Goal: Check status: Check status

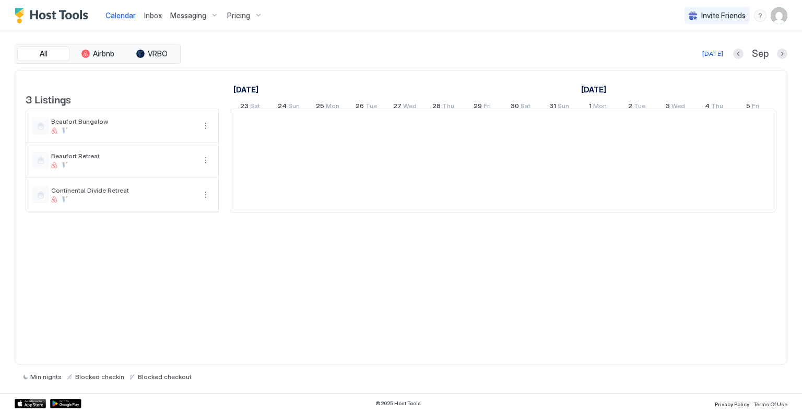
scroll to position [0, 580]
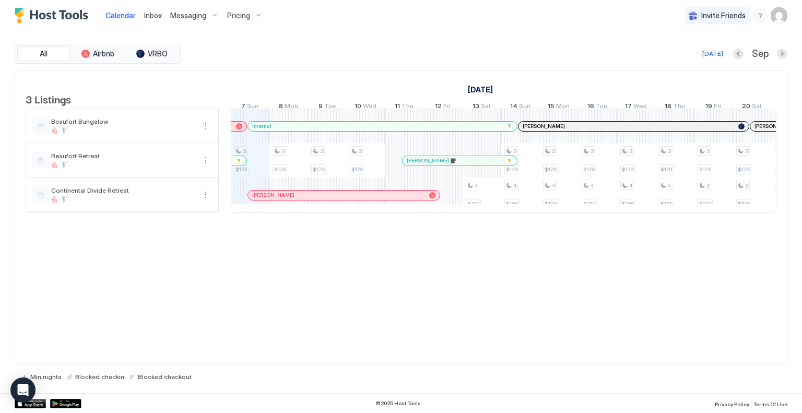
click at [240, 13] on span "Pricing" at bounding box center [238, 15] width 23 height 9
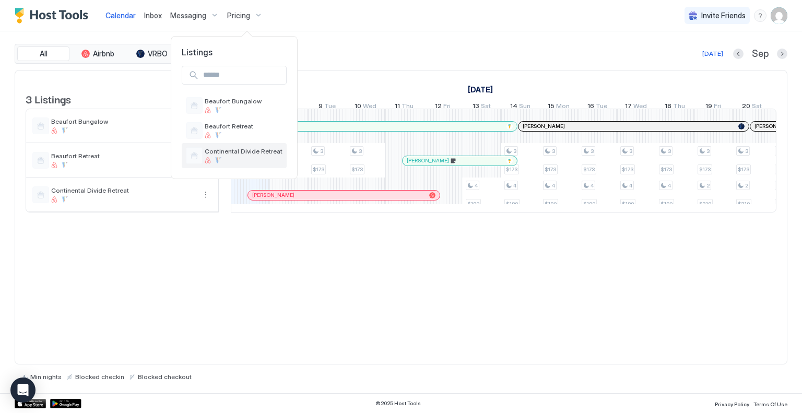
click at [239, 147] on span "Continental Divide Retreat" at bounding box center [244, 151] width 78 height 8
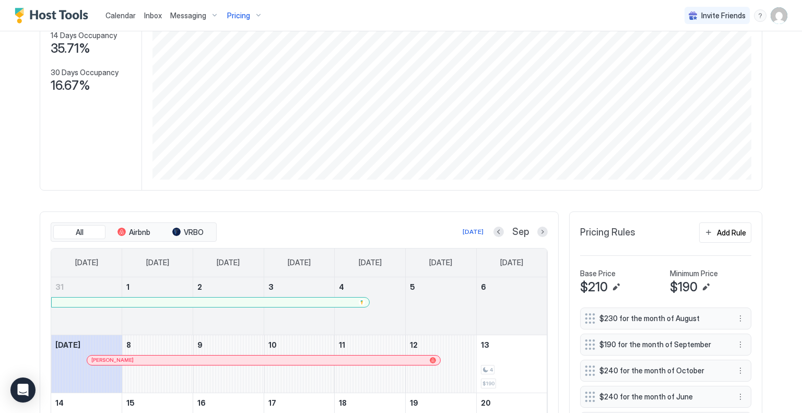
scroll to position [209, 0]
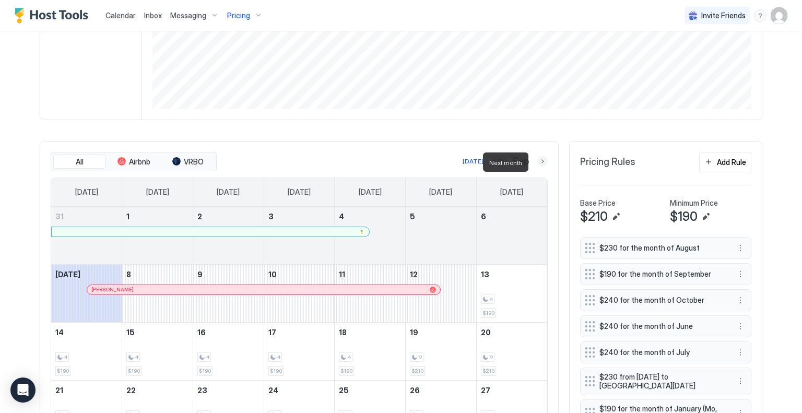
click at [538, 158] on button "Next month" at bounding box center [542, 161] width 10 height 10
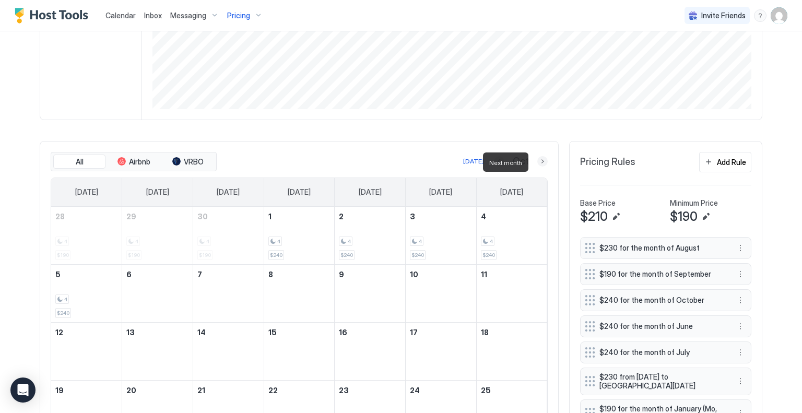
click at [538, 158] on button "Next month" at bounding box center [542, 161] width 10 height 10
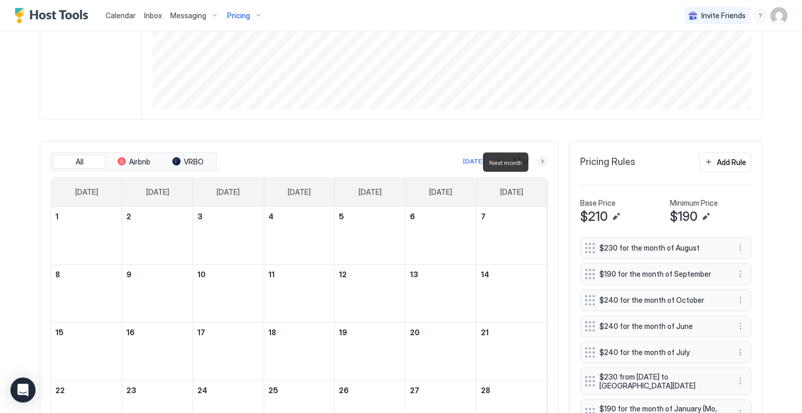
click at [538, 158] on button "Next month" at bounding box center [542, 161] width 10 height 10
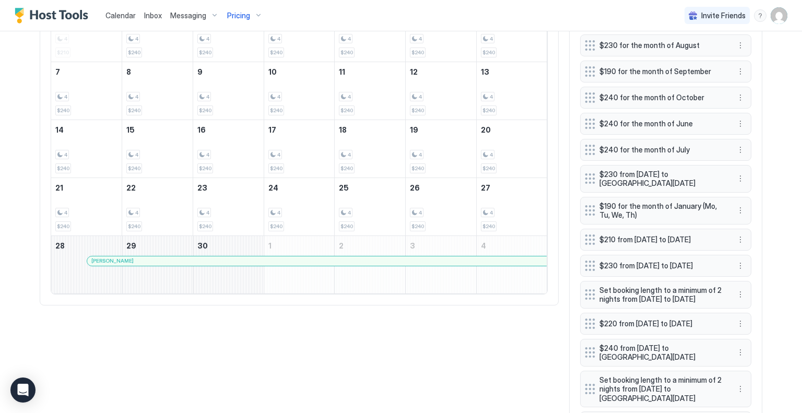
scroll to position [418, 0]
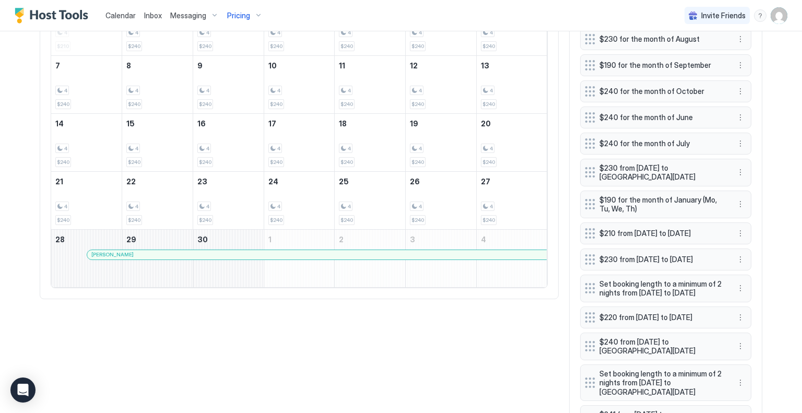
click at [289, 259] on div at bounding box center [293, 255] width 8 height 8
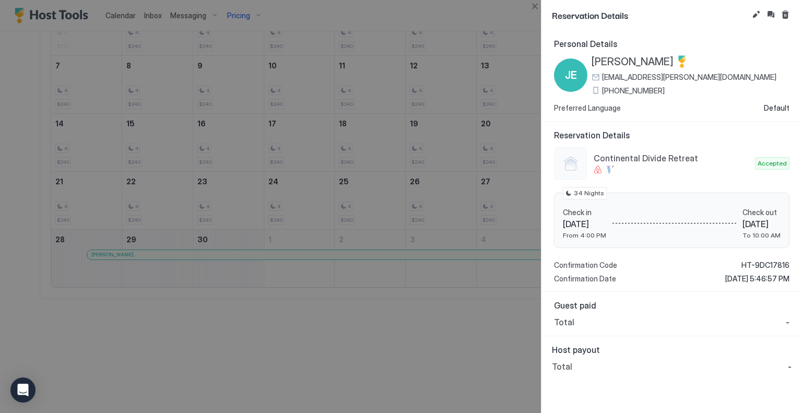
click at [562, 321] on span "Total" at bounding box center [564, 322] width 20 height 10
click at [758, 12] on button "Edit reservation" at bounding box center [756, 14] width 13 height 13
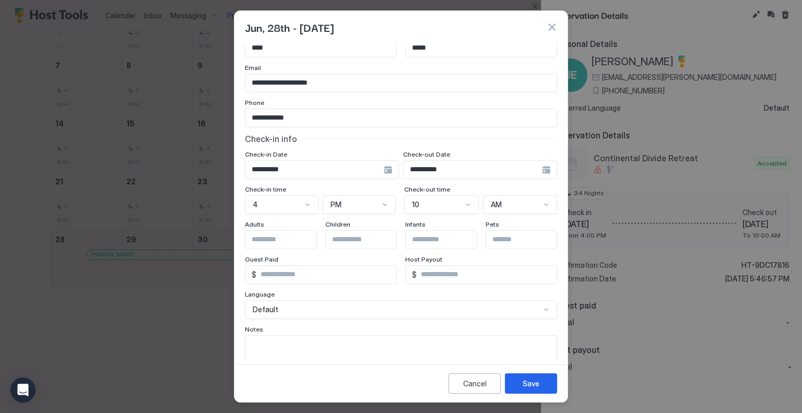
scroll to position [15, 0]
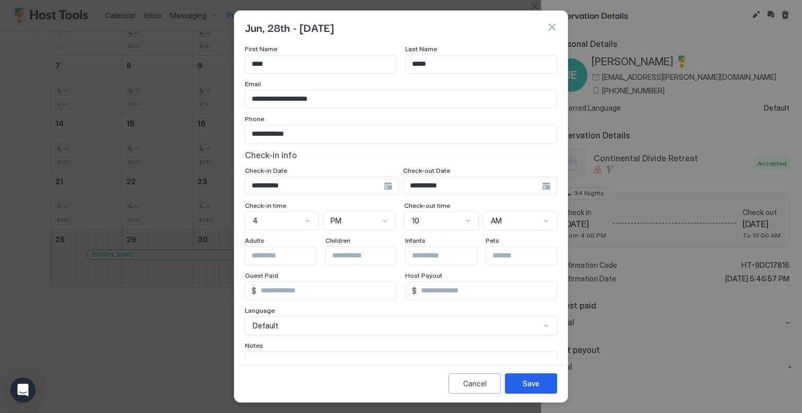
click at [259, 344] on span "Notes" at bounding box center [254, 345] width 18 height 8
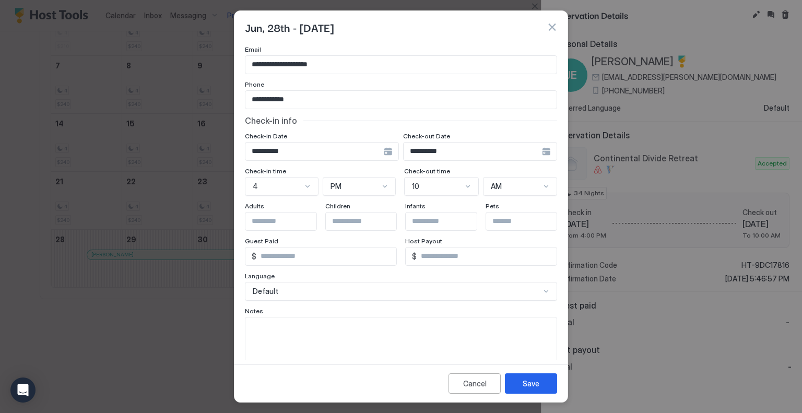
scroll to position [67, 0]
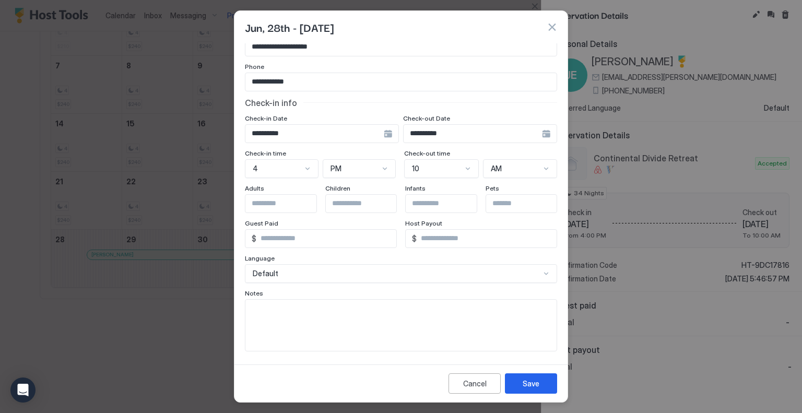
click at [257, 307] on textarea "Input Field" at bounding box center [400, 325] width 311 height 51
click at [317, 306] on textarea "**********" at bounding box center [397, 325] width 304 height 51
drag, startPoint x: 270, startPoint y: 317, endPoint x: 238, endPoint y: 315, distance: 32.4
click at [238, 315] on div "**********" at bounding box center [400, 201] width 333 height 317
type textarea "**********"
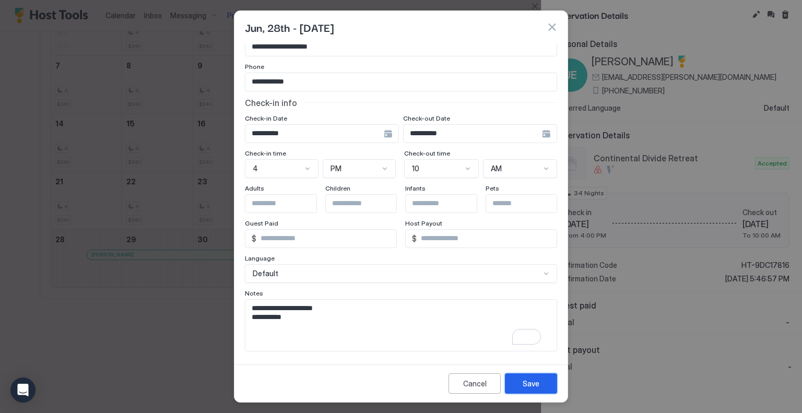
click at [534, 380] on div "Save" at bounding box center [530, 383] width 17 height 11
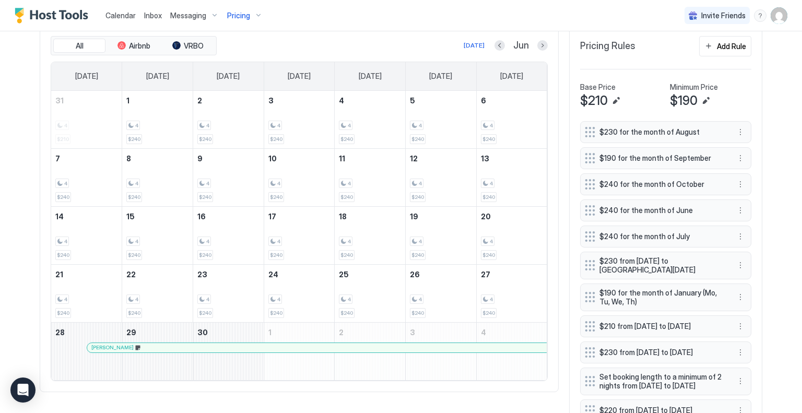
scroll to position [302, 0]
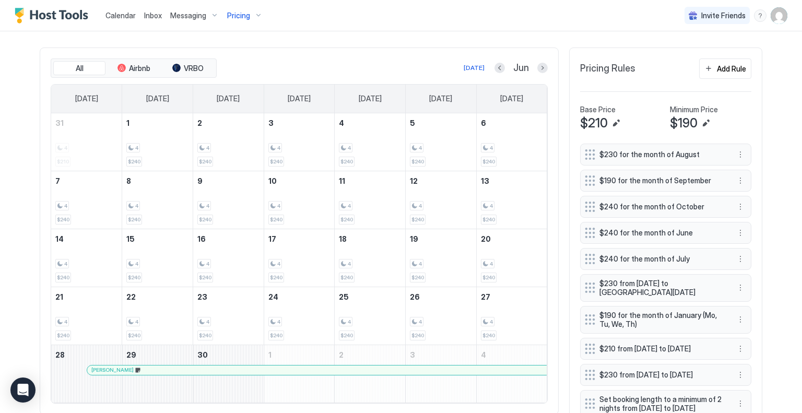
click at [537, 65] on button "Next month" at bounding box center [542, 68] width 10 height 10
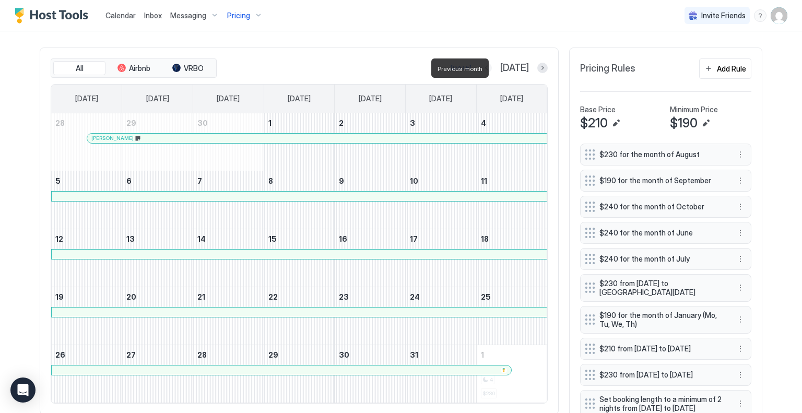
click at [492, 66] on button "Previous month" at bounding box center [486, 68] width 10 height 10
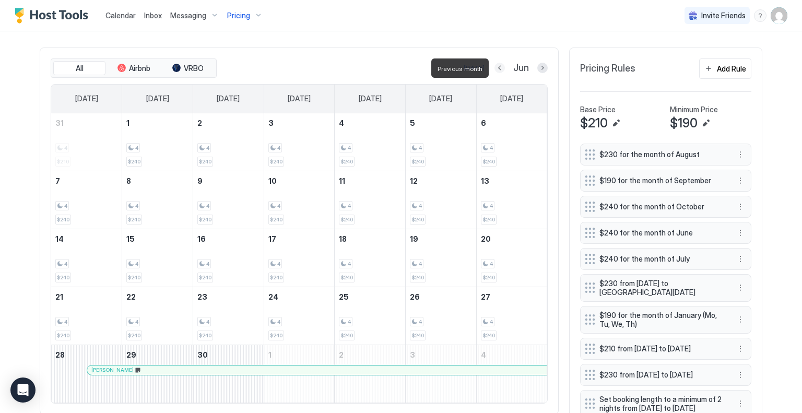
click at [500, 66] on button "Previous month" at bounding box center [499, 68] width 10 height 10
click at [500, 66] on div "Jun" at bounding box center [520, 68] width 53 height 12
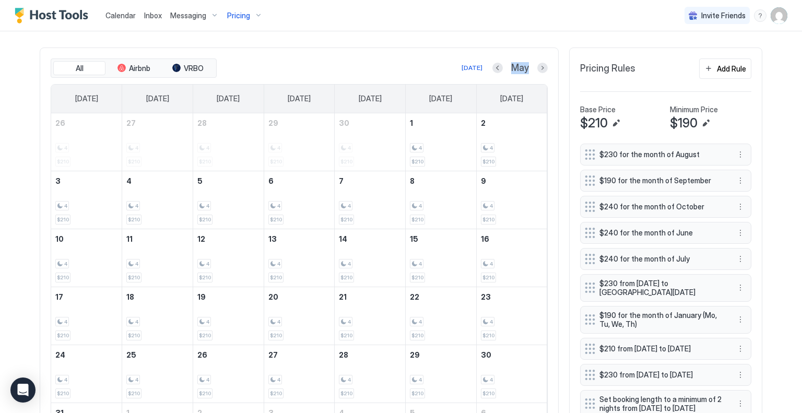
click at [500, 66] on div "May" at bounding box center [519, 68] width 55 height 12
click at [496, 68] on button "Previous month" at bounding box center [497, 68] width 10 height 10
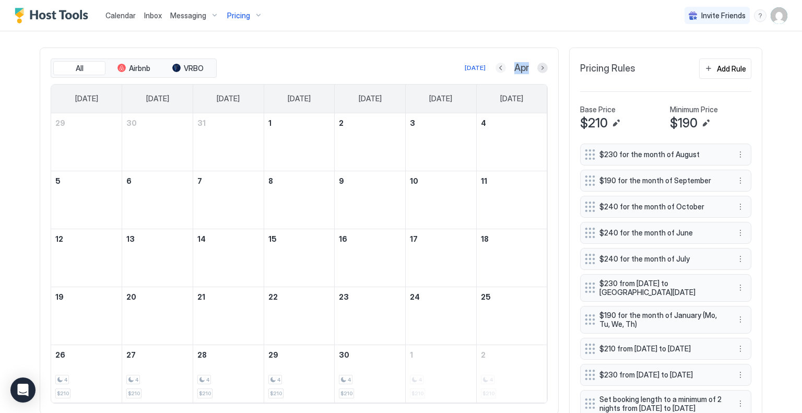
click at [496, 67] on button "Previous month" at bounding box center [500, 68] width 10 height 10
click at [495, 67] on button "Previous month" at bounding box center [499, 68] width 10 height 10
click at [495, 67] on button "Previous month" at bounding box center [498, 68] width 10 height 10
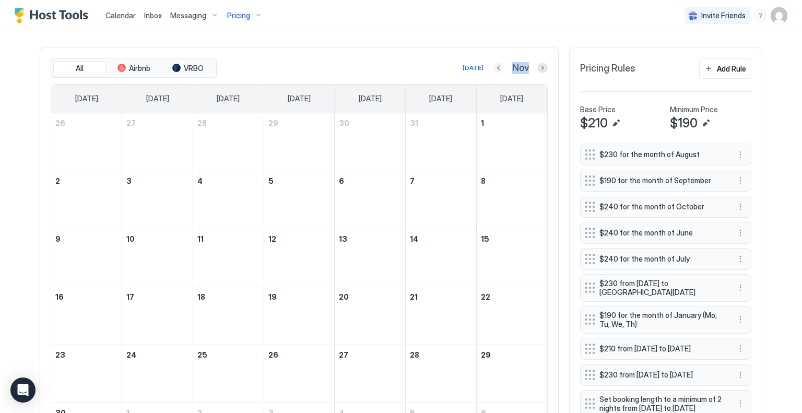
click at [495, 67] on button "Previous month" at bounding box center [498, 68] width 10 height 10
click at [495, 67] on button "Previous month" at bounding box center [499, 68] width 10 height 10
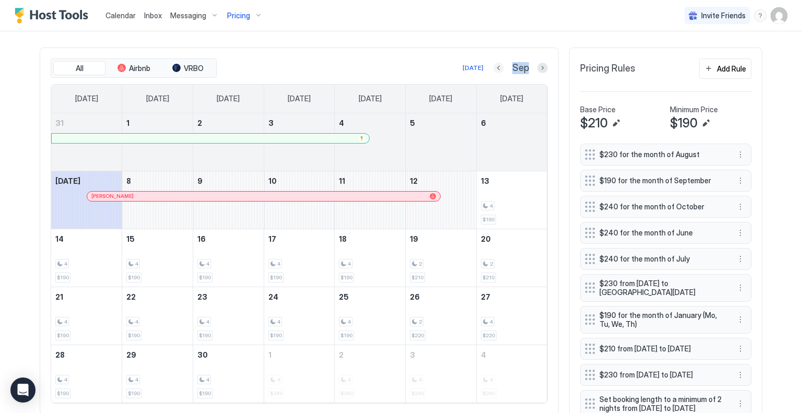
click at [495, 68] on button "Previous month" at bounding box center [498, 68] width 10 height 10
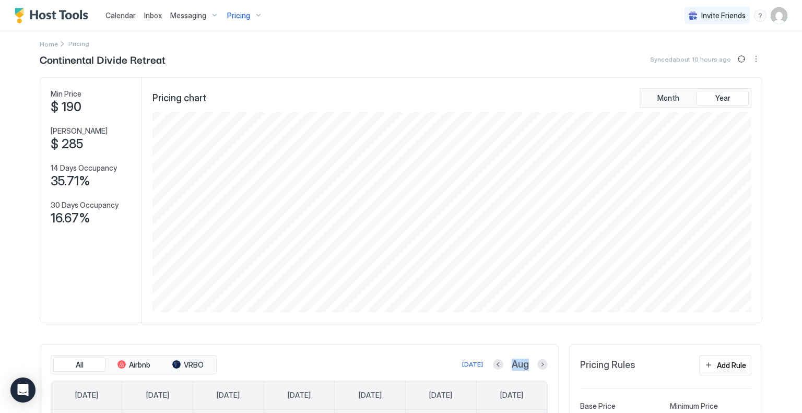
scroll to position [0, 0]
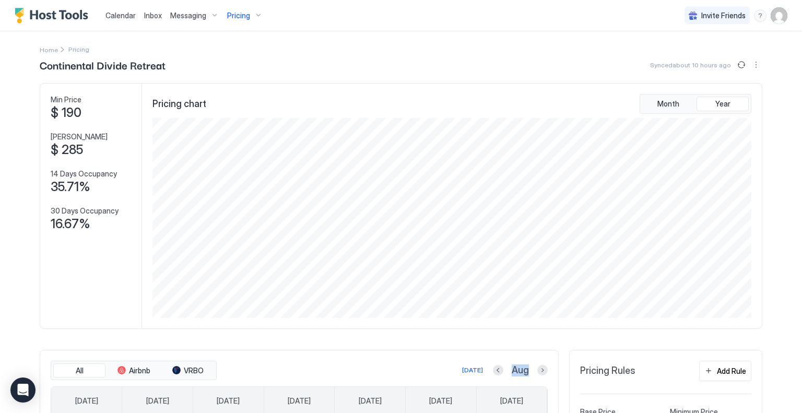
click at [251, 14] on div "Pricing" at bounding box center [245, 16] width 44 height 18
click at [225, 125] on span "Beaufort Retreat" at bounding box center [244, 126] width 78 height 8
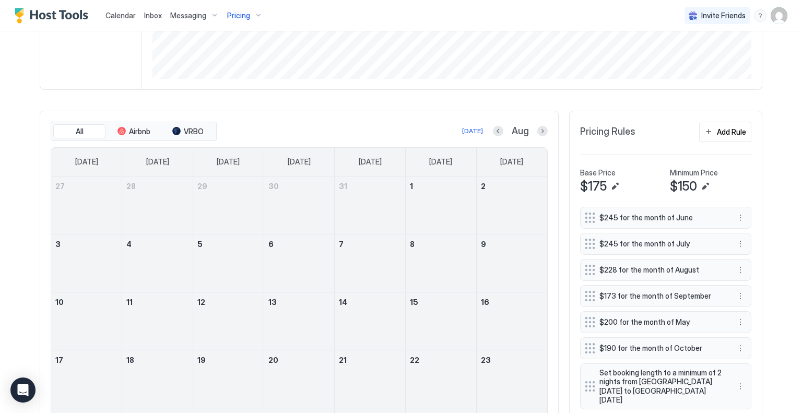
scroll to position [261, 0]
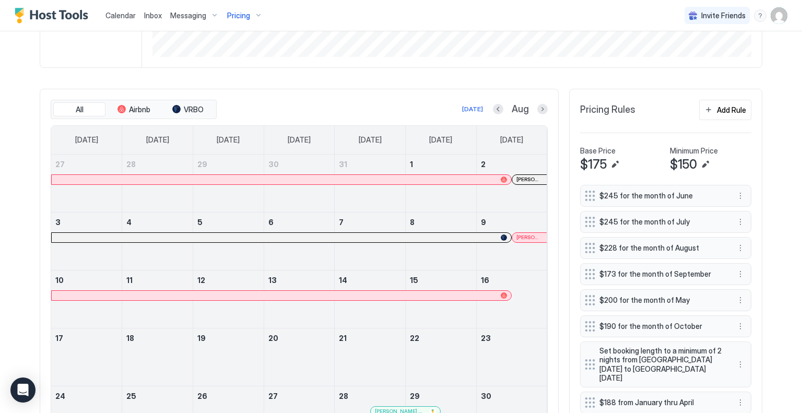
click at [530, 180] on span "[PERSON_NAME]" at bounding box center [529, 179] width 26 height 7
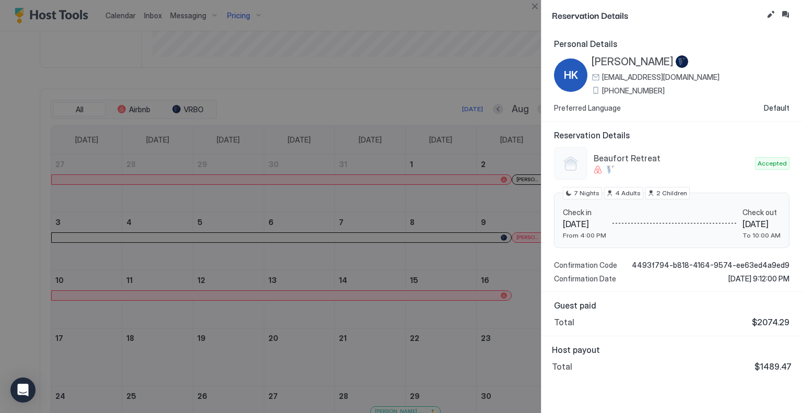
click at [443, 92] on div at bounding box center [401, 206] width 802 height 413
click at [534, 4] on button "Close" at bounding box center [534, 6] width 13 height 13
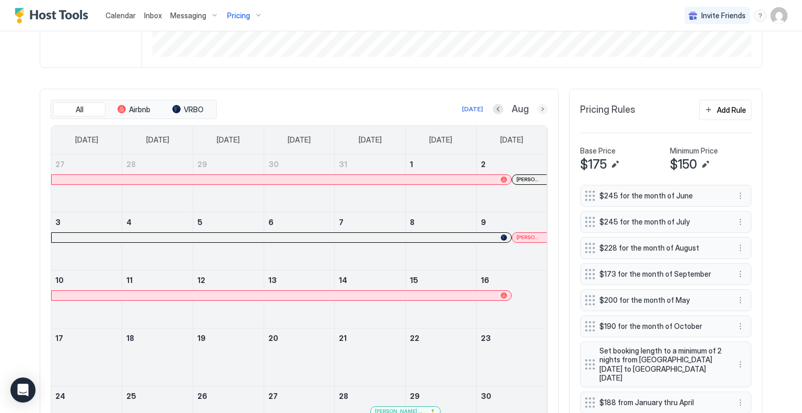
click at [537, 108] on button "Next month" at bounding box center [542, 109] width 10 height 10
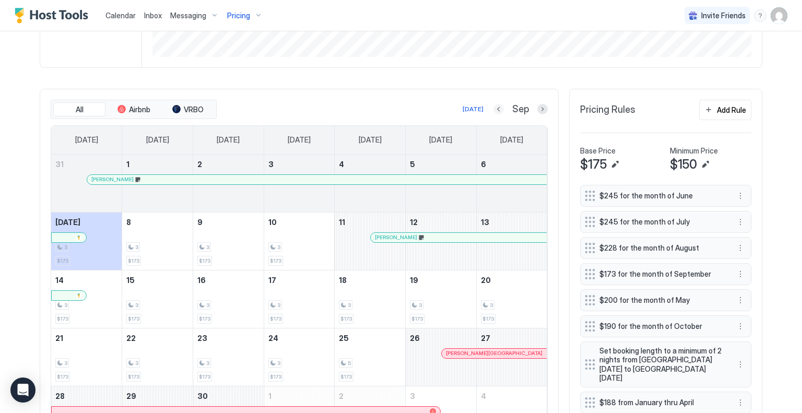
click at [495, 110] on button "Previous month" at bounding box center [498, 109] width 10 height 10
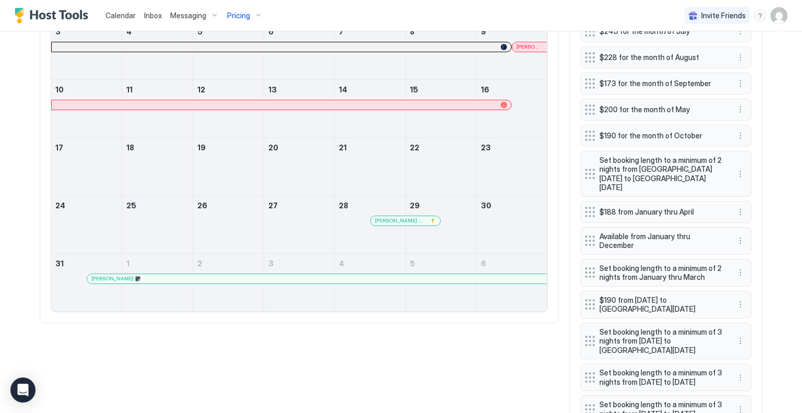
scroll to position [470, 0]
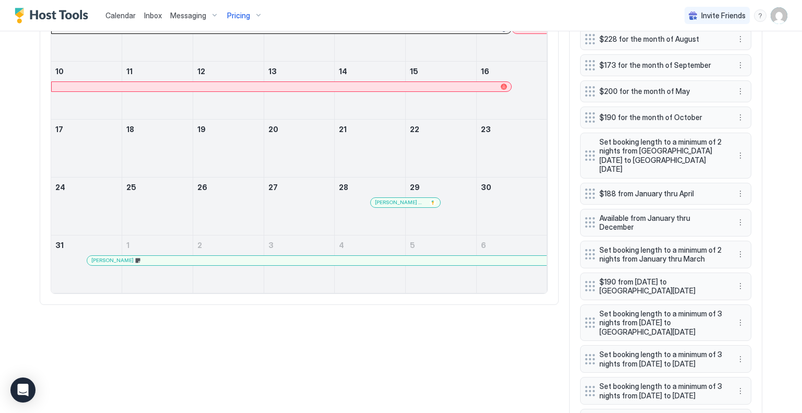
click at [176, 265] on div at bounding box center [180, 260] width 8 height 8
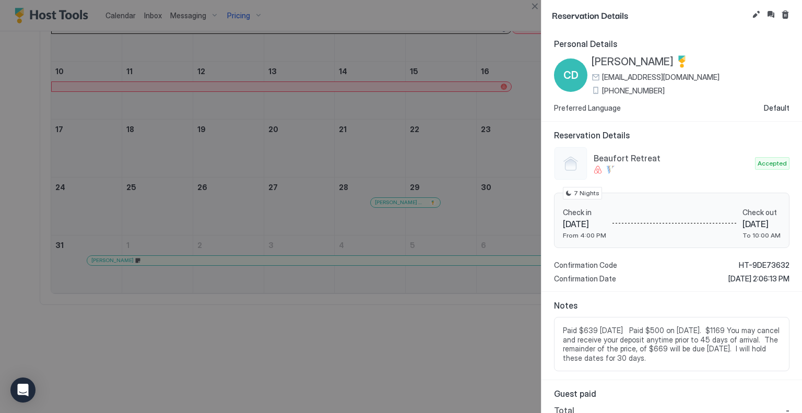
click at [549, 161] on div "Reservation Details Beaufort Retreat Accepted Check in [DATE] From 4:00 PM Chec…" at bounding box center [671, 207] width 260 height 171
click at [533, 4] on button "Close" at bounding box center [534, 6] width 13 height 13
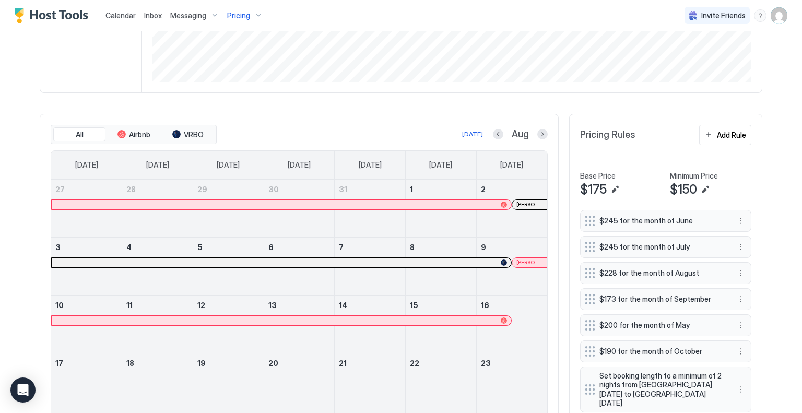
scroll to position [209, 0]
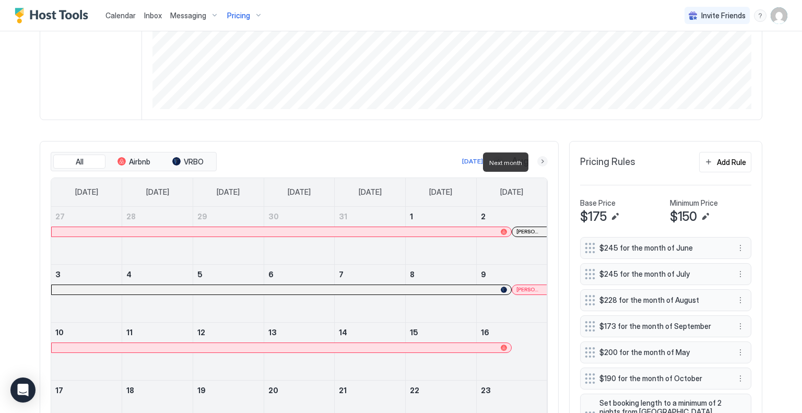
click at [539, 161] on button "Next month" at bounding box center [542, 161] width 10 height 10
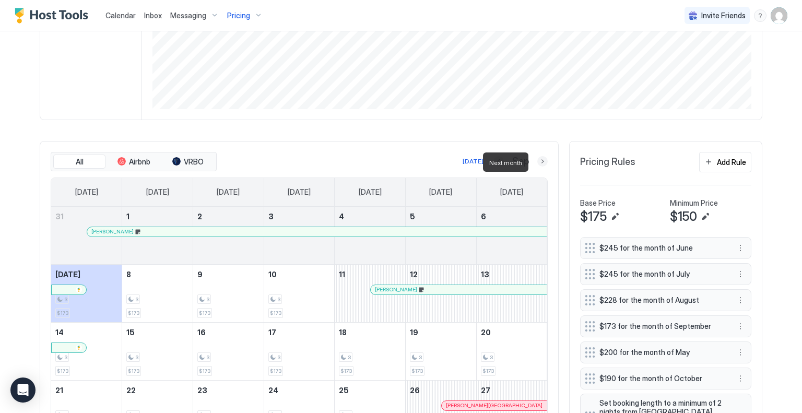
click at [539, 161] on button "Next month" at bounding box center [542, 161] width 10 height 10
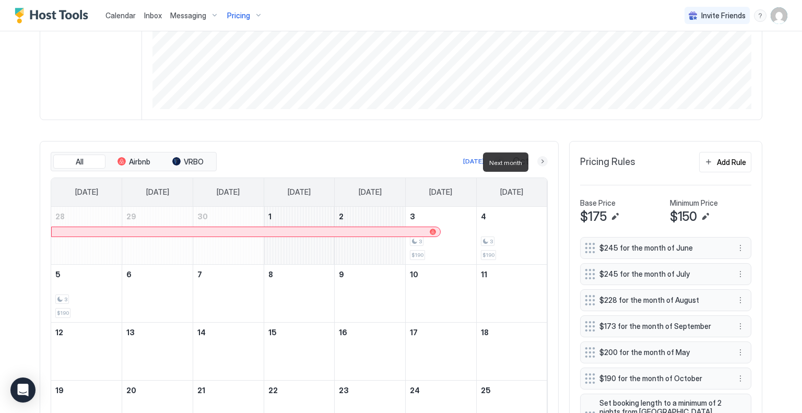
click at [539, 160] on button "Next month" at bounding box center [542, 161] width 10 height 10
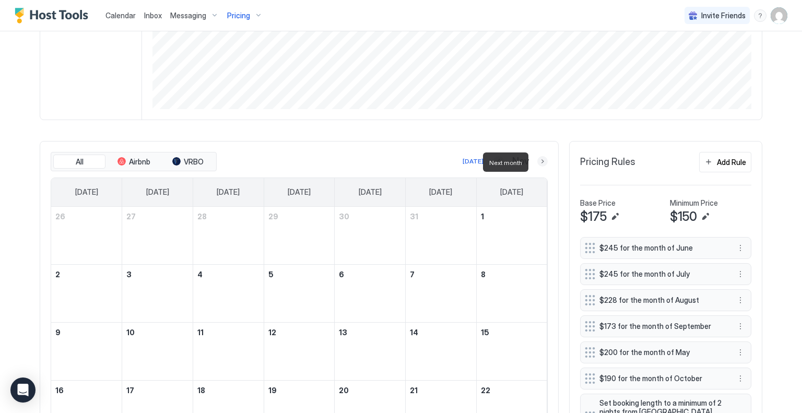
click at [539, 160] on button "Next month" at bounding box center [542, 161] width 10 height 10
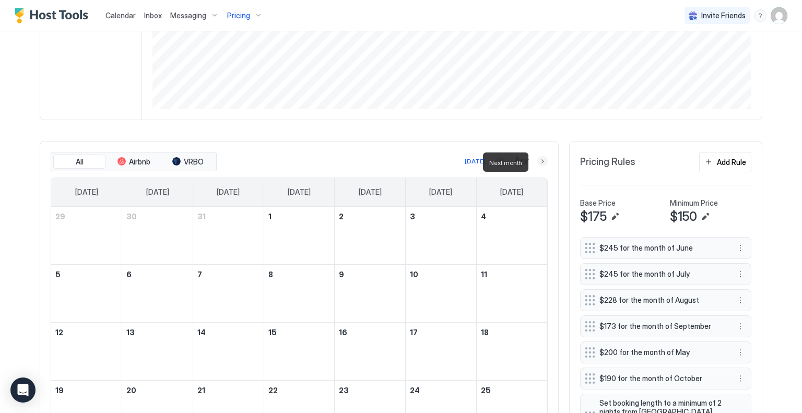
click at [539, 160] on button "Next month" at bounding box center [542, 161] width 10 height 10
click at [539, 161] on button "Next month" at bounding box center [542, 161] width 10 height 10
click at [538, 162] on button "Next month" at bounding box center [542, 161] width 10 height 10
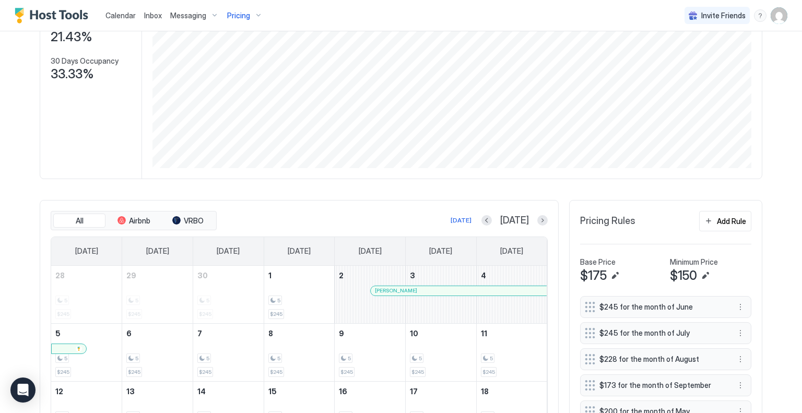
scroll to position [0, 0]
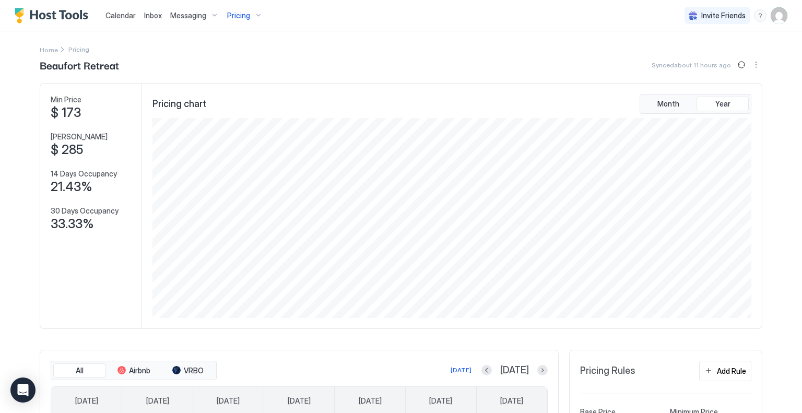
click at [238, 14] on span "Pricing" at bounding box center [238, 15] width 23 height 9
click at [208, 153] on span "Continental Divide Retreat" at bounding box center [244, 151] width 78 height 8
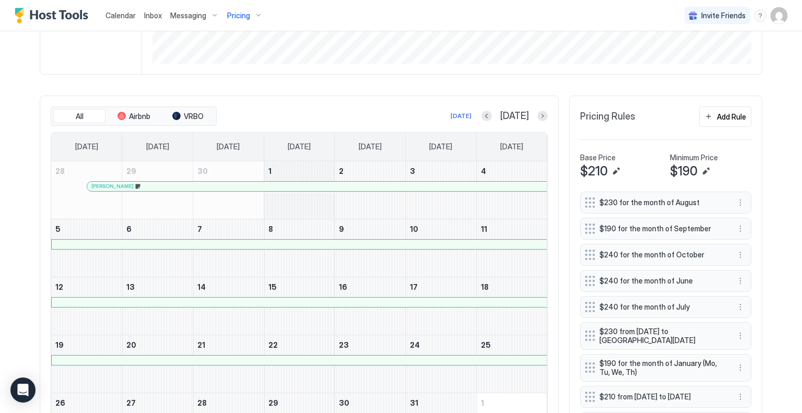
scroll to position [313, 0]
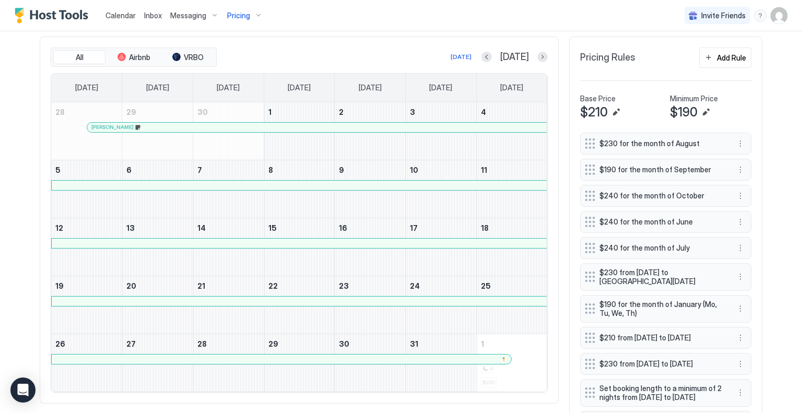
click at [318, 130] on div at bounding box center [322, 127] width 8 height 8
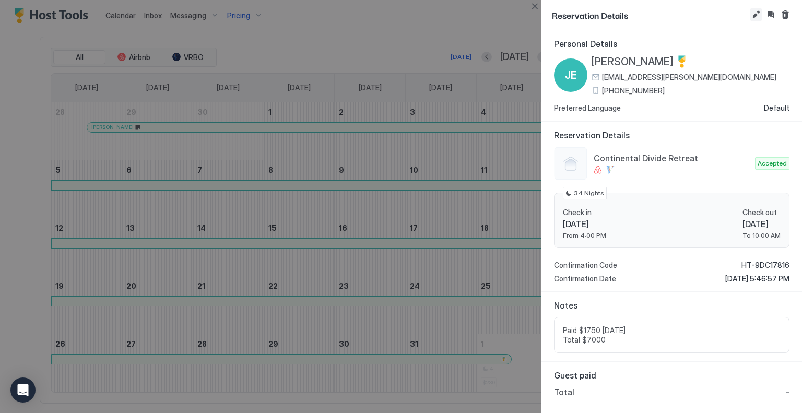
click at [755, 16] on button "Edit reservation" at bounding box center [756, 14] width 13 height 13
